Goal: Information Seeking & Learning: Learn about a topic

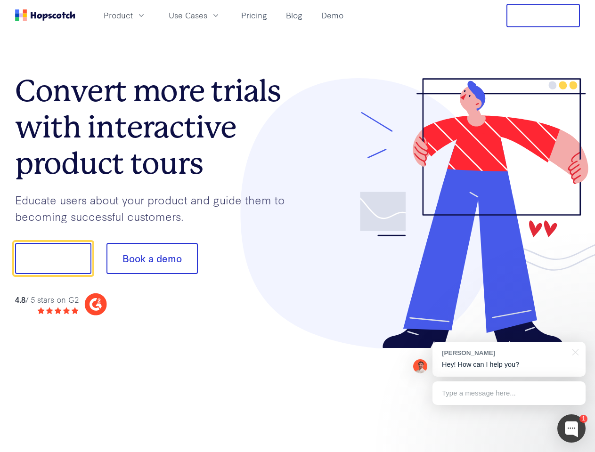
click at [298, 226] on div at bounding box center [439, 213] width 283 height 271
click at [133, 15] on span "Product" at bounding box center [118, 15] width 29 height 12
click at [207, 15] on span "Use Cases" at bounding box center [188, 15] width 39 height 12
click at [543, 16] on button "Free Trial" at bounding box center [544, 16] width 74 height 24
click at [53, 259] on button "Show me!" at bounding box center [53, 258] width 76 height 31
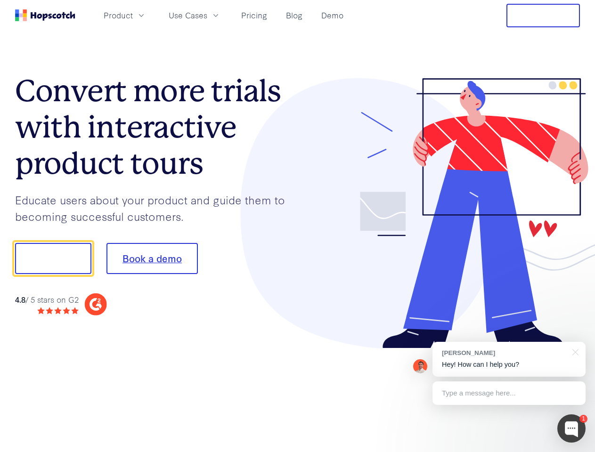
click at [152, 259] on button "Book a demo" at bounding box center [151, 258] width 91 height 31
click at [572, 429] on div at bounding box center [571, 429] width 28 height 28
click at [509, 360] on div "[PERSON_NAME] Hey! How can I help you?" at bounding box center [509, 359] width 153 height 35
click at [574, 352] on div at bounding box center [497, 321] width 177 height 188
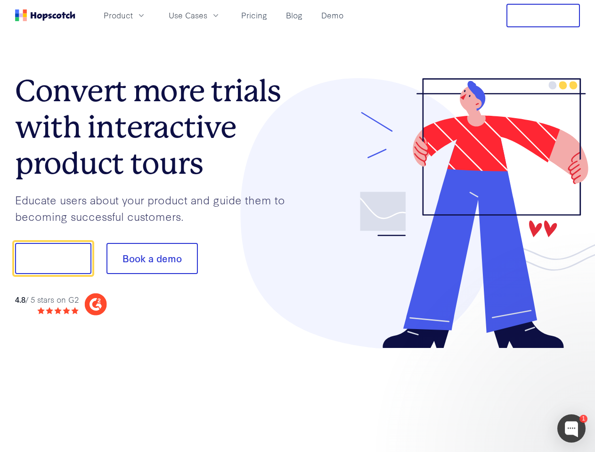
click at [509, 393] on div at bounding box center [497, 321] width 177 height 188
